Goal: Task Accomplishment & Management: Complete application form

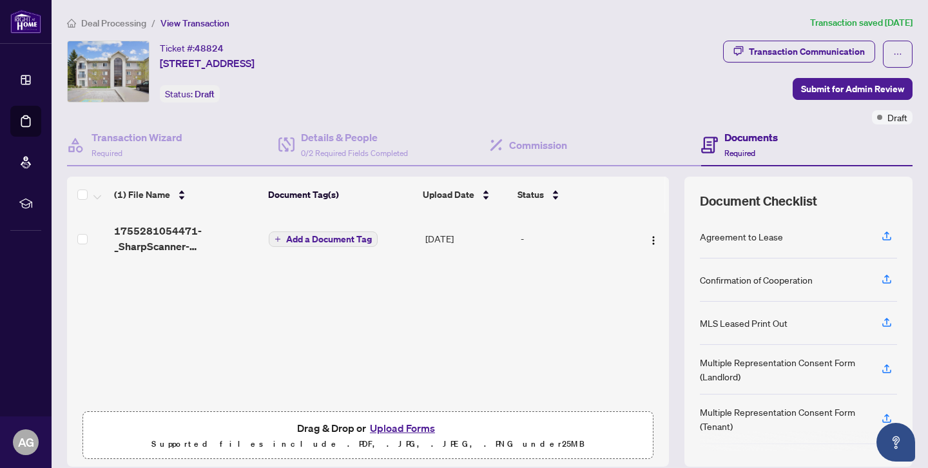
click at [396, 425] on button "Upload Forms" at bounding box center [402, 428] width 73 height 17
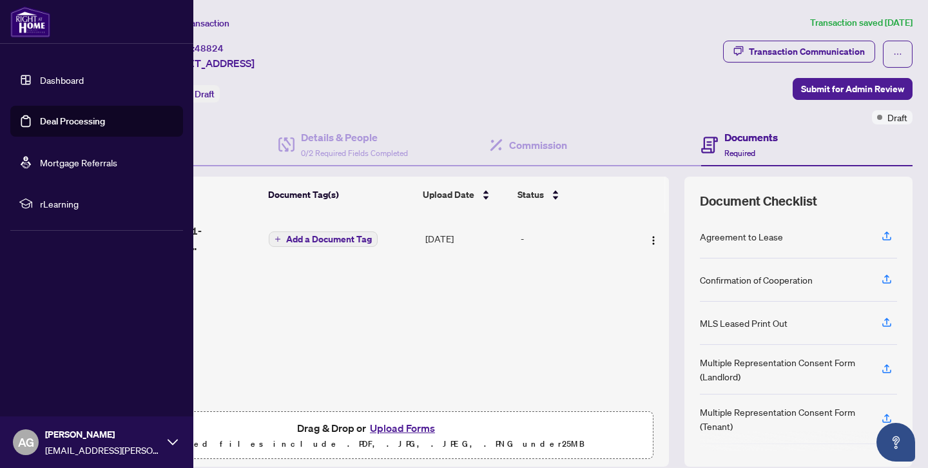
click at [59, 80] on link "Dashboard" at bounding box center [62, 80] width 44 height 12
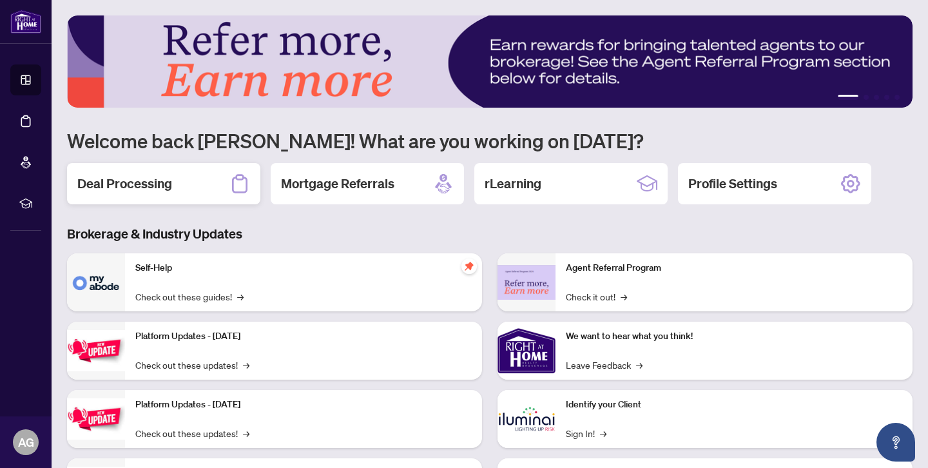
click at [118, 184] on h2 "Deal Processing" at bounding box center [124, 184] width 95 height 18
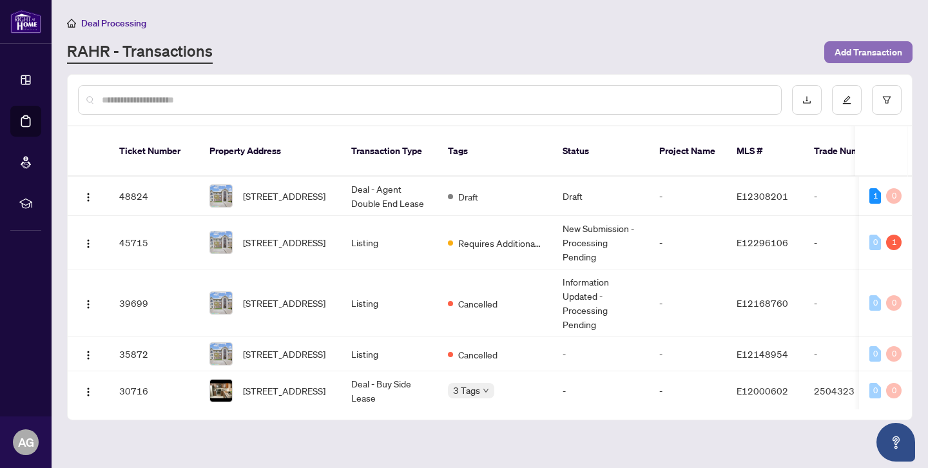
click at [863, 50] on span "Add Transaction" at bounding box center [869, 52] width 68 height 21
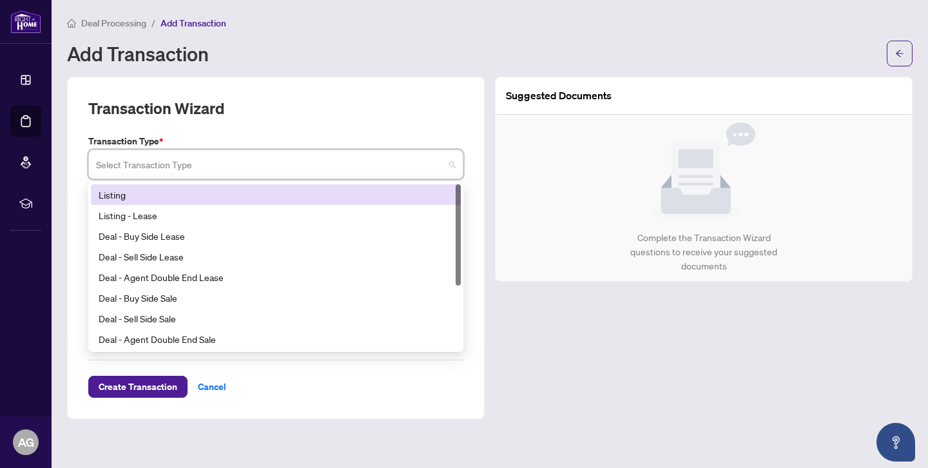
click at [135, 166] on input "search" at bounding box center [270, 166] width 348 height 28
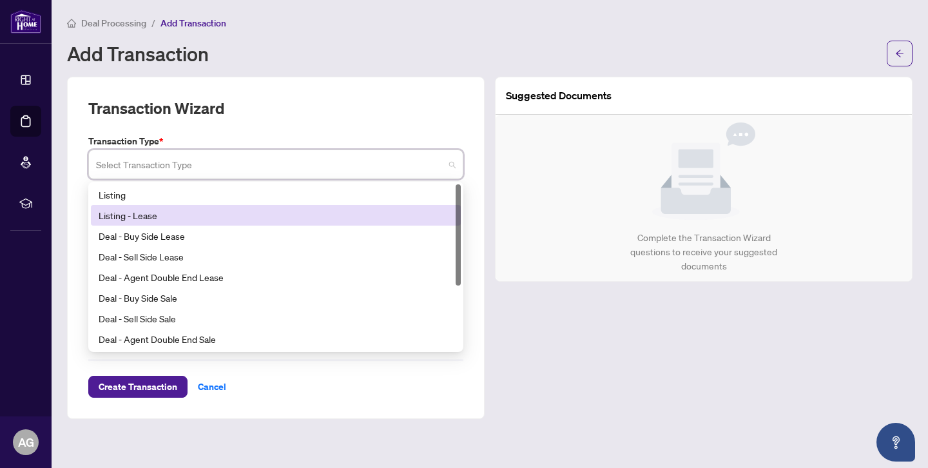
click at [124, 218] on div "Listing - Lease" at bounding box center [276, 215] width 354 height 14
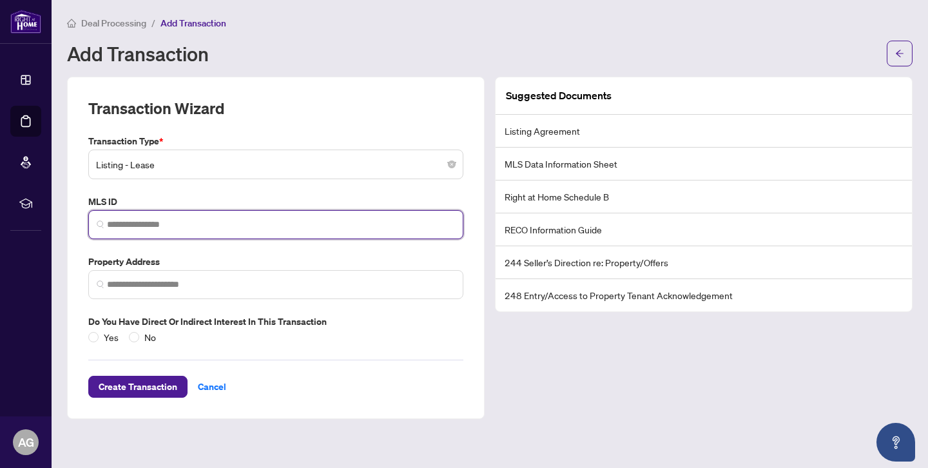
click at [124, 218] on input "search" at bounding box center [281, 225] width 348 height 14
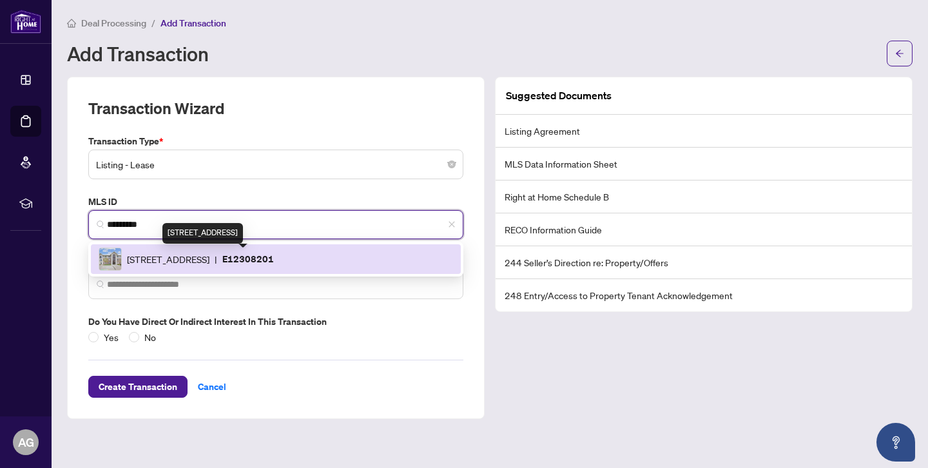
click at [182, 259] on span "[STREET_ADDRESS]" at bounding box center [168, 259] width 82 height 14
type input "*********"
type input "**********"
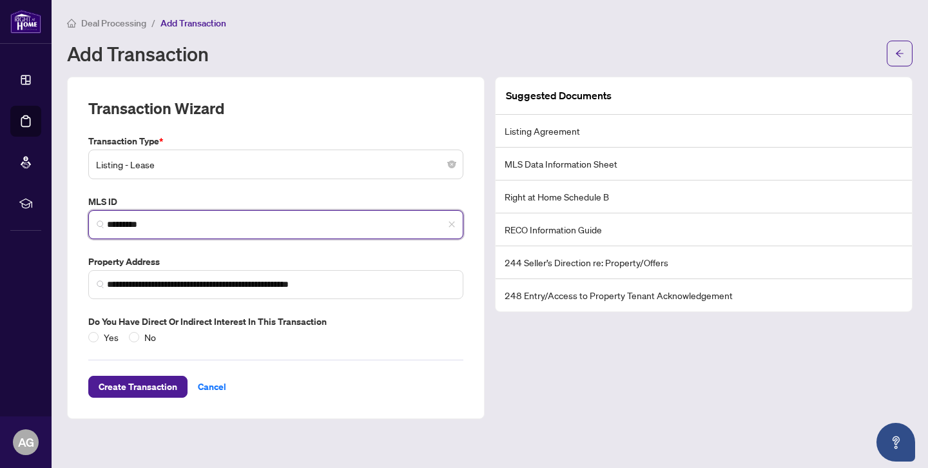
type input "*********"
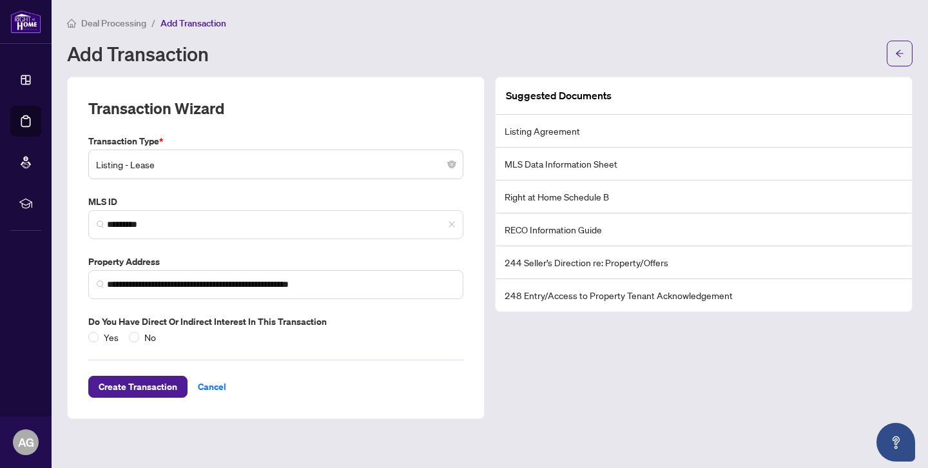
click at [182, 259] on label "Property Address" at bounding box center [275, 262] width 375 height 14
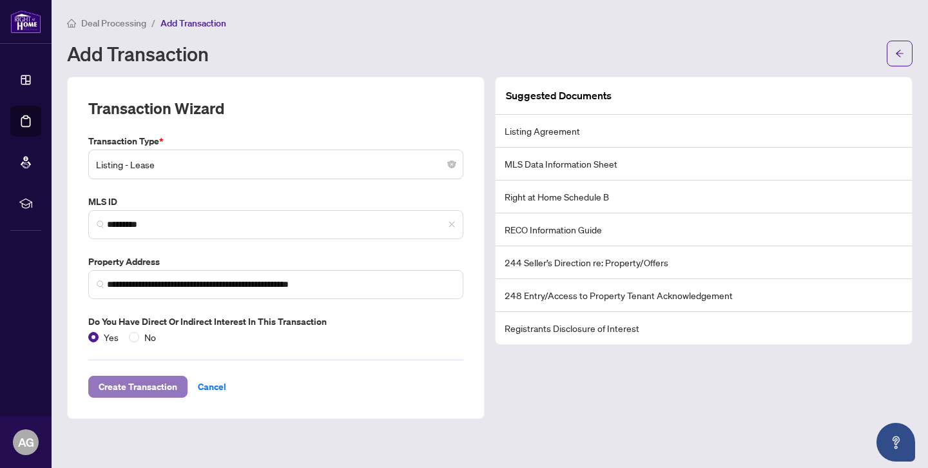
click at [142, 382] on span "Create Transaction" at bounding box center [138, 386] width 79 height 21
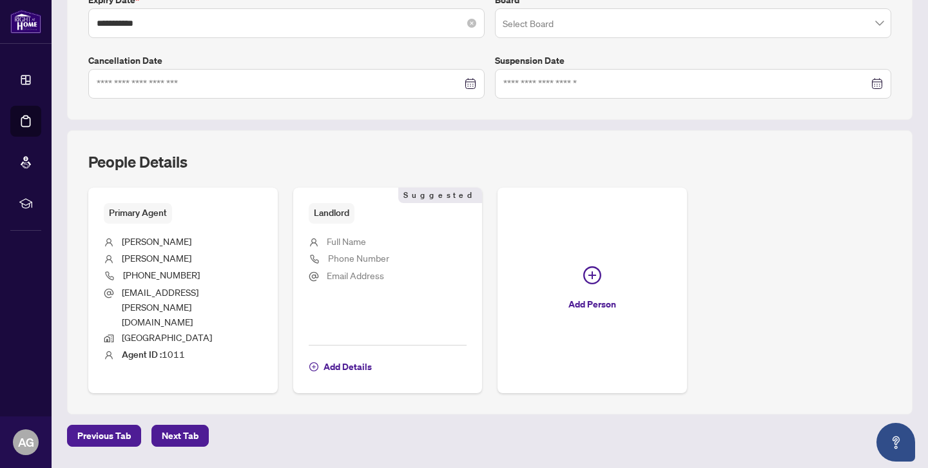
scroll to position [372, 0]
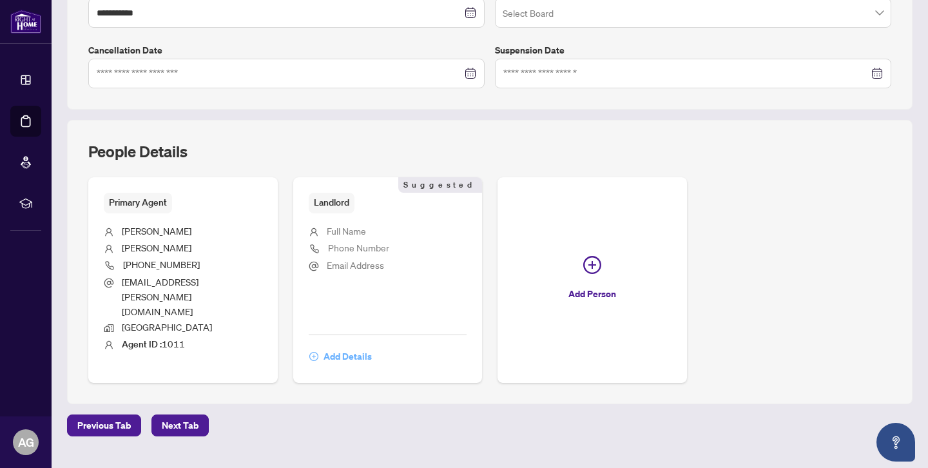
click at [349, 346] on span "Add Details" at bounding box center [348, 356] width 48 height 21
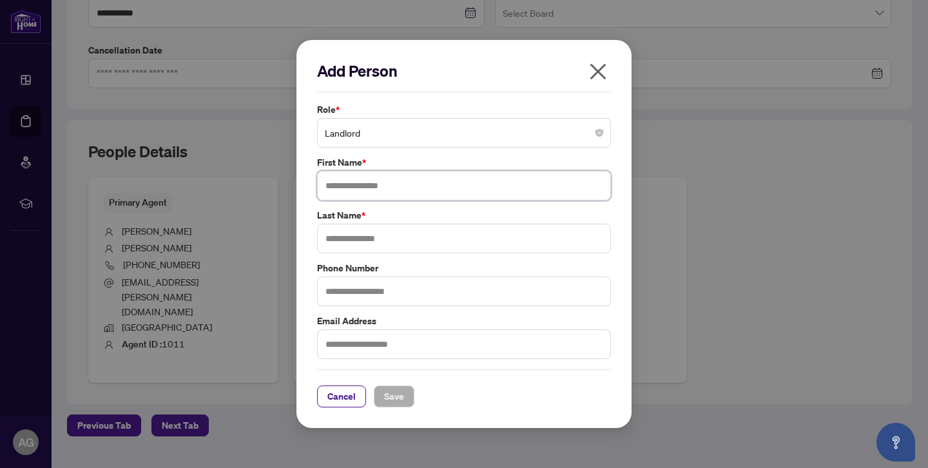
click at [418, 182] on input "text" at bounding box center [464, 186] width 294 height 30
type input "******"
click at [430, 239] on input "text" at bounding box center [464, 239] width 294 height 30
type input "**********"
click at [402, 396] on span "Save" at bounding box center [394, 396] width 20 height 21
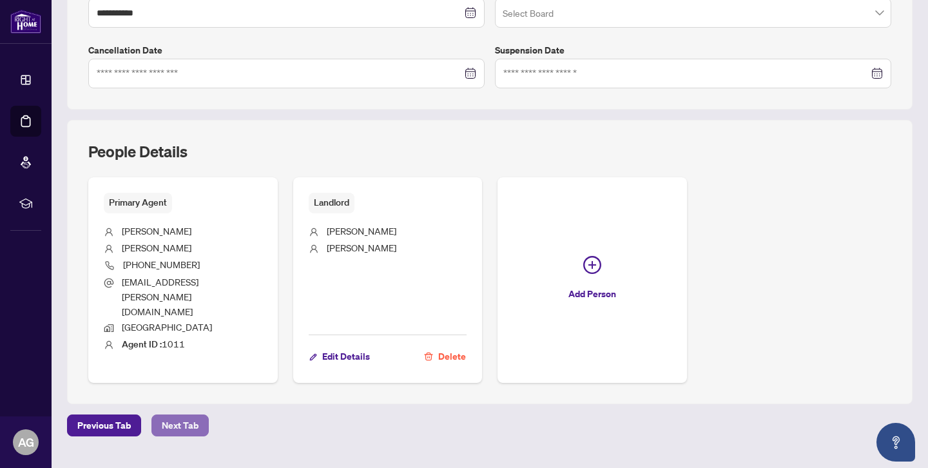
click at [189, 415] on span "Next Tab" at bounding box center [180, 425] width 37 height 21
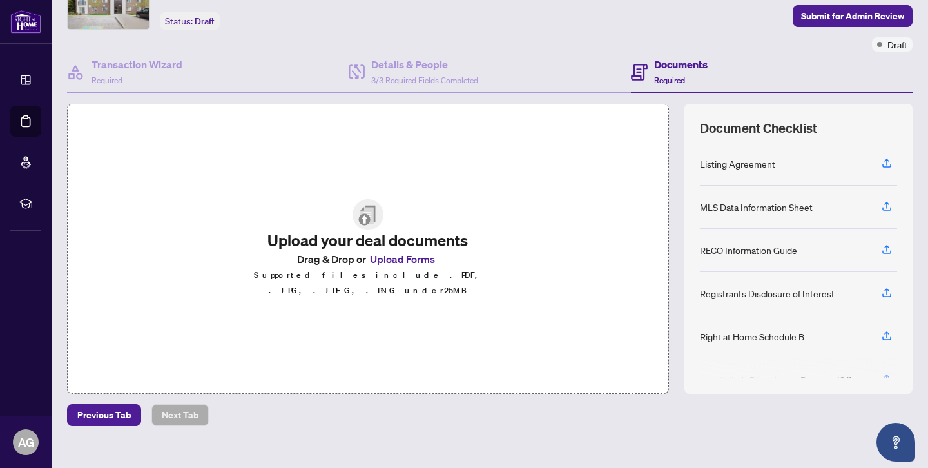
scroll to position [91, 0]
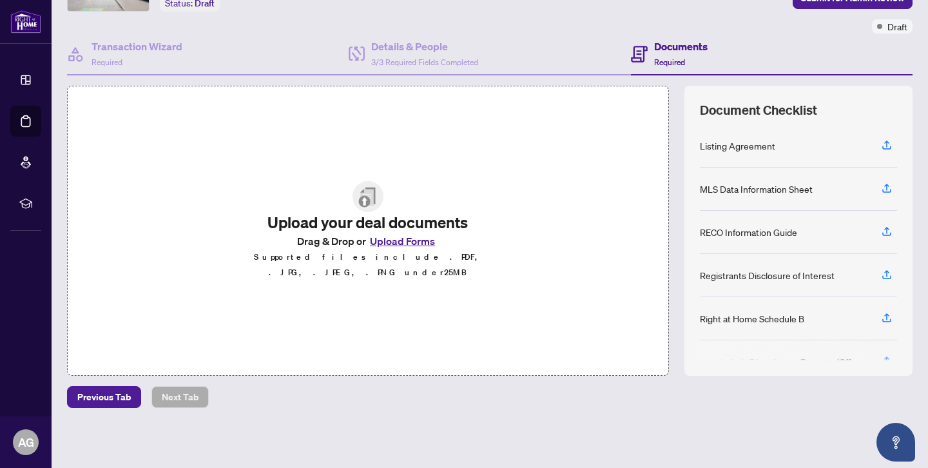
click at [405, 249] on button "Upload Forms" at bounding box center [402, 241] width 73 height 17
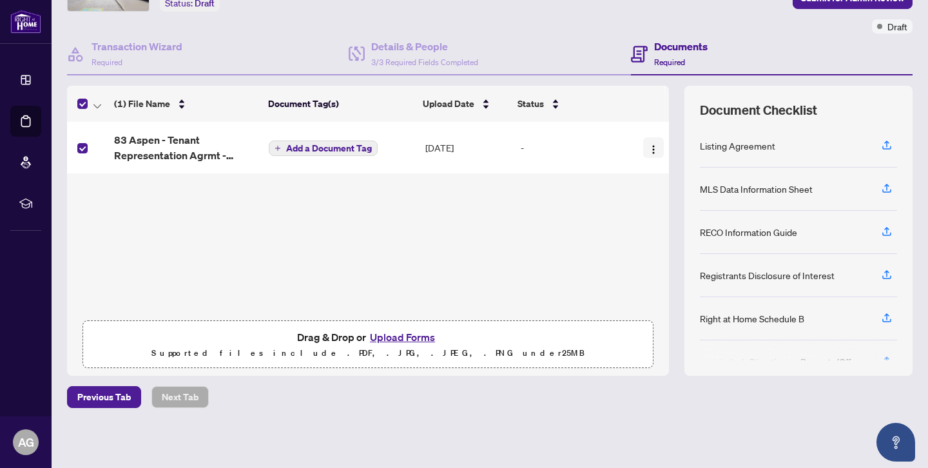
click at [654, 153] on img "button" at bounding box center [653, 149] width 10 height 10
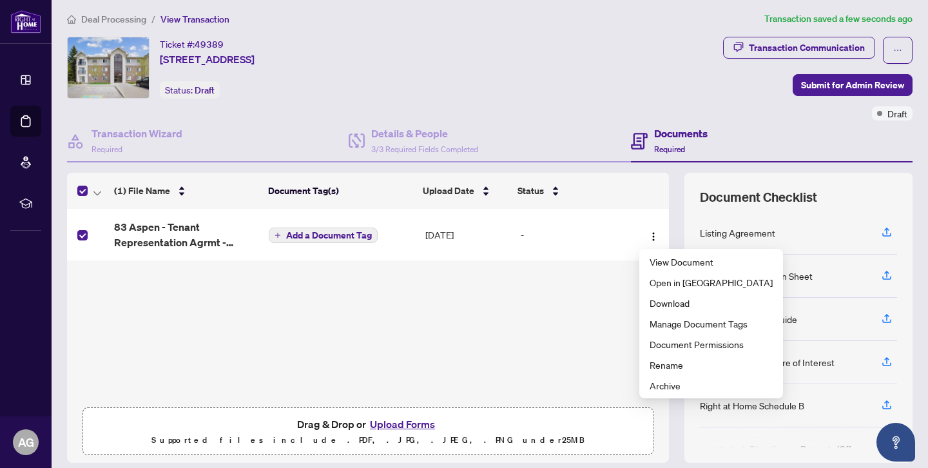
scroll to position [2, 0]
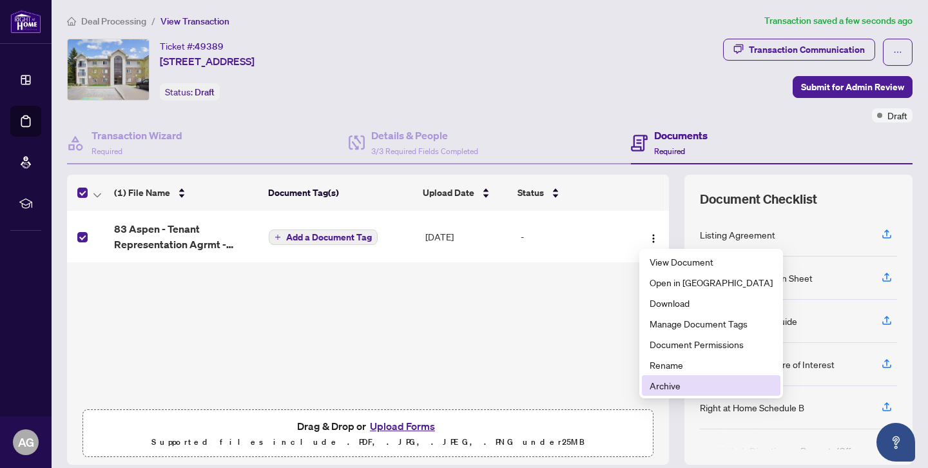
click at [684, 385] on span "Archive" at bounding box center [711, 385] width 123 height 14
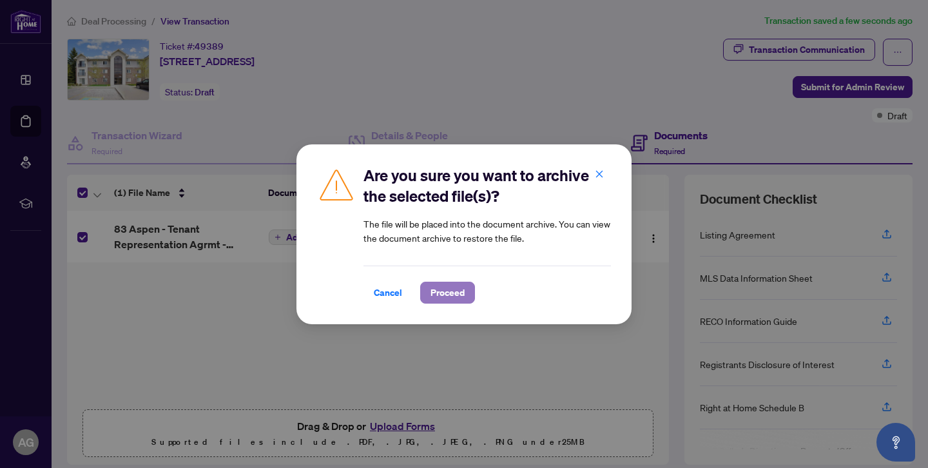
click at [454, 293] on span "Proceed" at bounding box center [447, 292] width 34 height 21
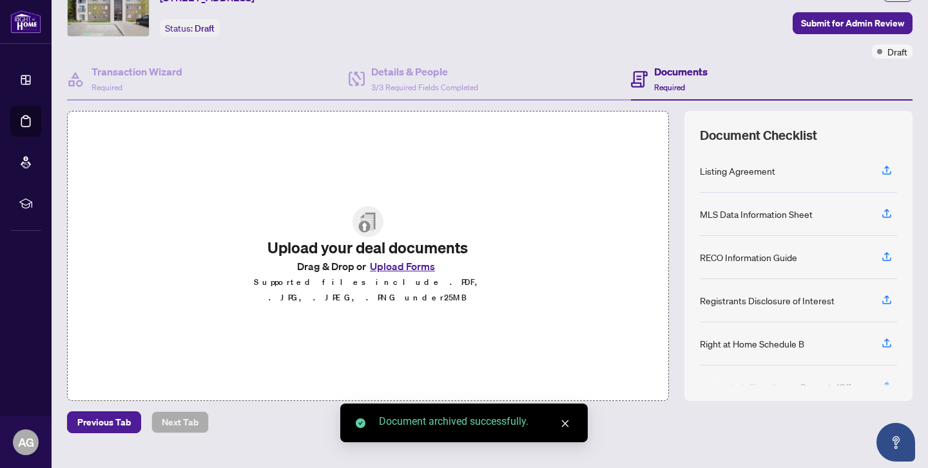
scroll to position [77, 0]
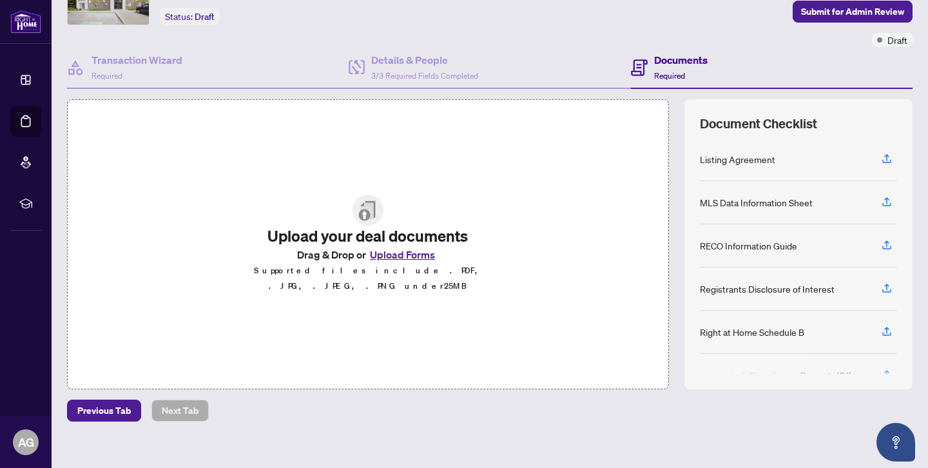
click at [421, 260] on button "Upload Forms" at bounding box center [402, 254] width 73 height 17
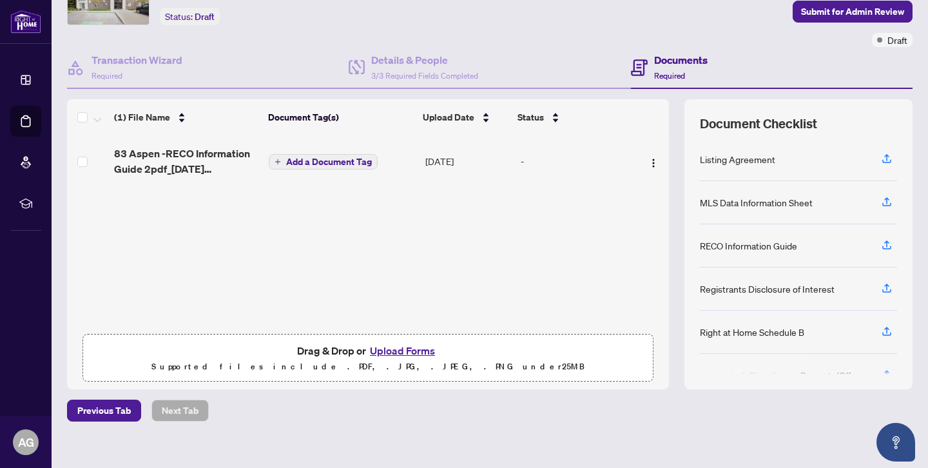
click at [405, 351] on button "Upload Forms" at bounding box center [402, 350] width 73 height 17
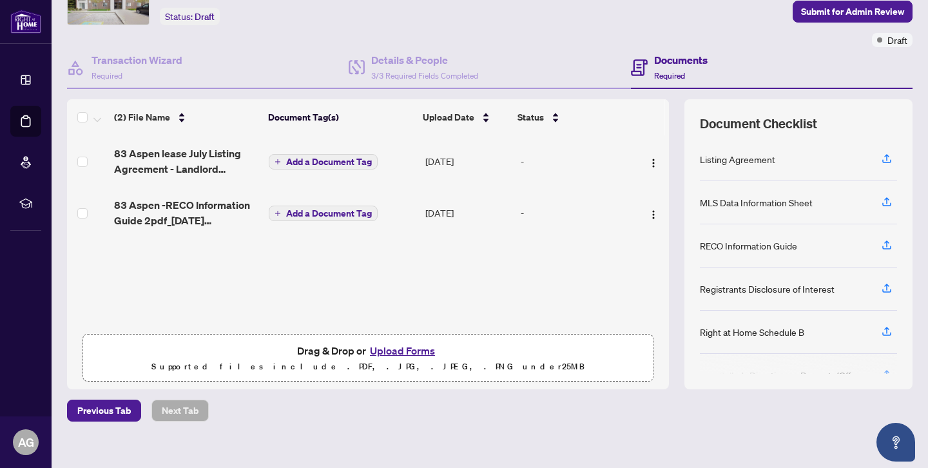
click at [402, 349] on button "Upload Forms" at bounding box center [402, 350] width 73 height 17
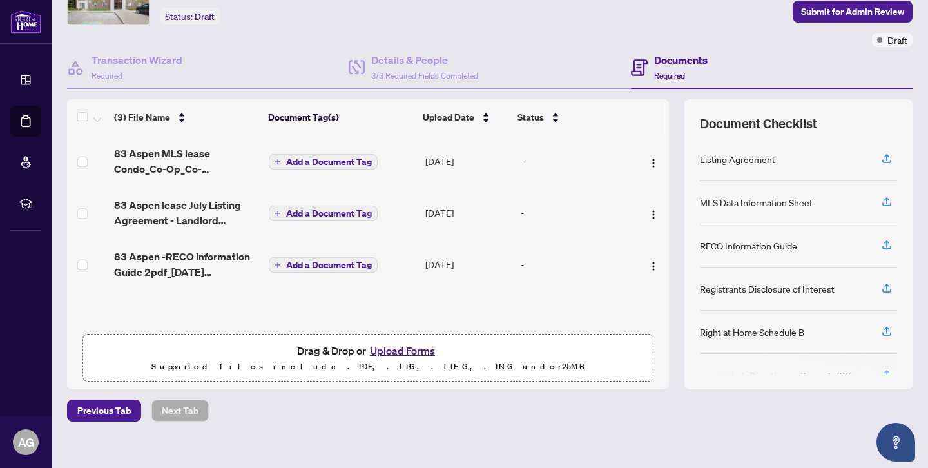
click at [420, 349] on button "Upload Forms" at bounding box center [402, 350] width 73 height 17
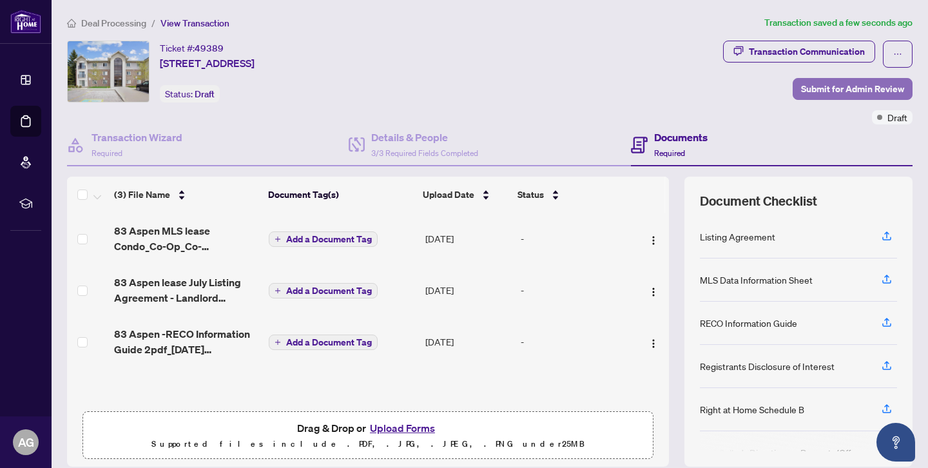
click at [853, 88] on span "Submit for Admin Review" at bounding box center [852, 89] width 103 height 21
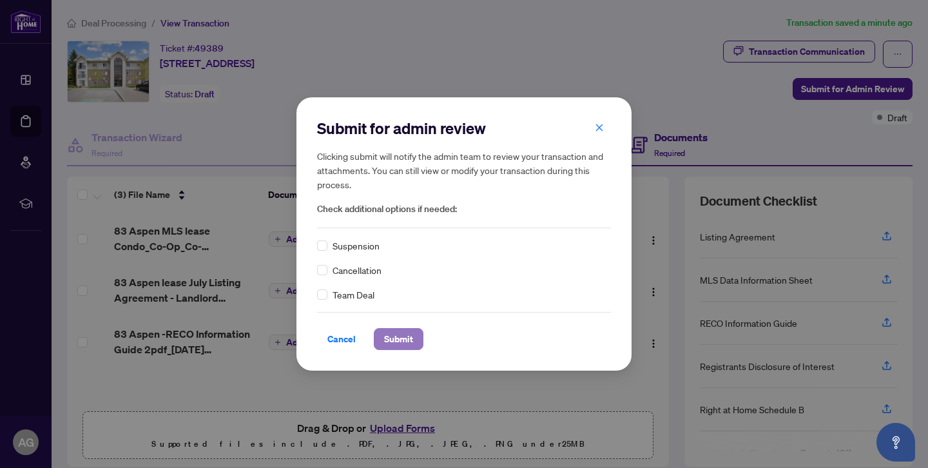
click at [410, 341] on span "Submit" at bounding box center [398, 339] width 29 height 21
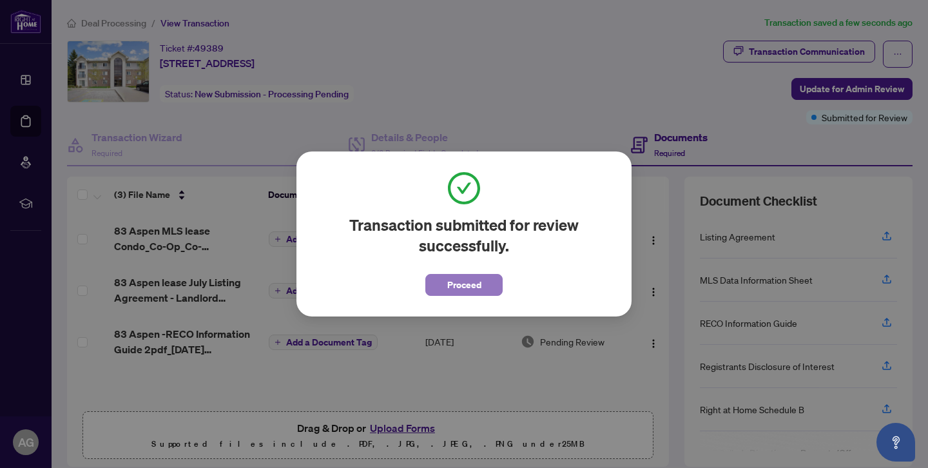
click at [471, 284] on span "Proceed" at bounding box center [464, 285] width 34 height 21
